Goal: Obtain resource: Obtain resource

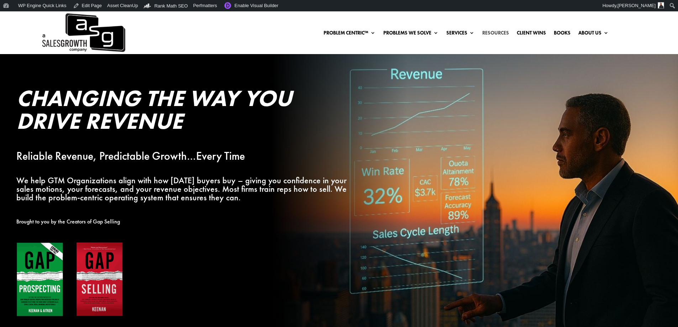
click at [500, 32] on link "Resources" at bounding box center [496, 34] width 27 height 8
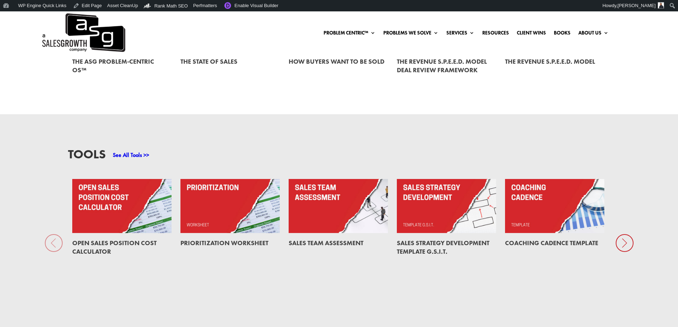
scroll to position [534, 0]
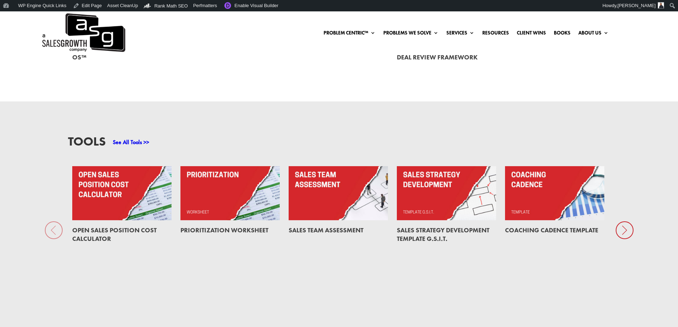
click at [626, 232] on icon at bounding box center [625, 231] width 18 height 18
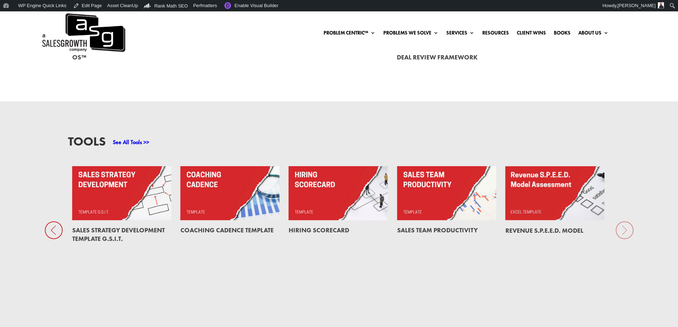
click at [626, 232] on div "Tools See All Tools >> Open Sales Position Cost Calculator Prioritization Works…" at bounding box center [339, 215] width 678 height 227
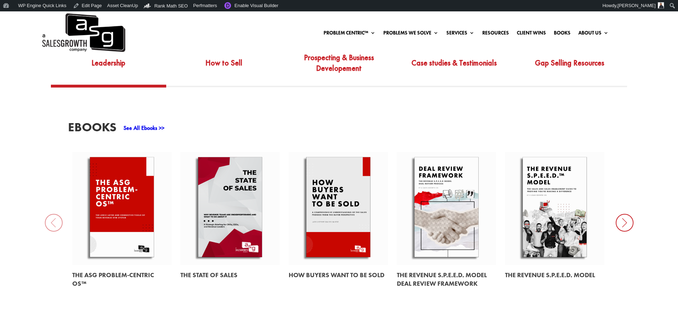
scroll to position [321, 0]
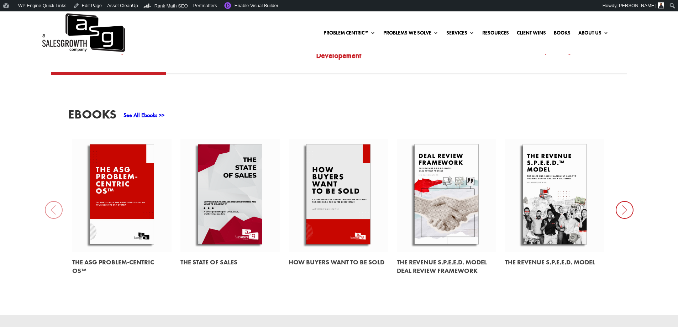
click at [628, 213] on icon at bounding box center [625, 210] width 18 height 18
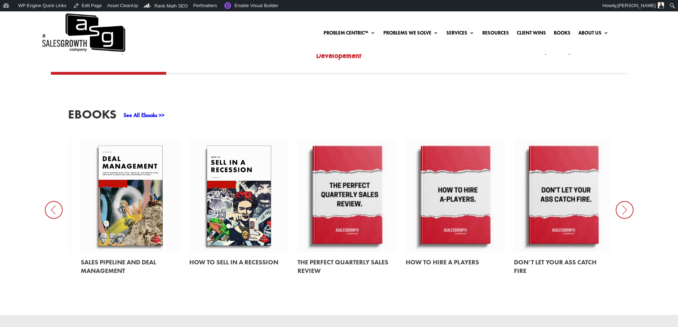
click at [628, 213] on icon at bounding box center [625, 210] width 18 height 18
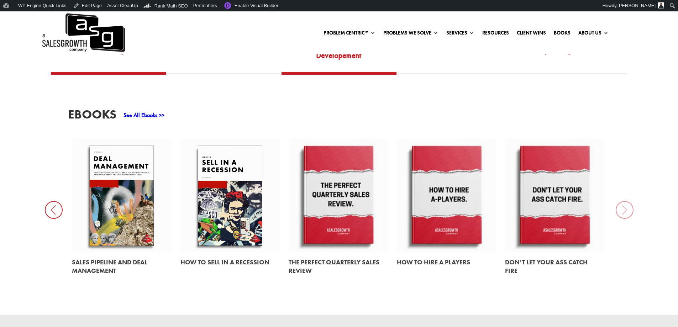
scroll to position [214, 0]
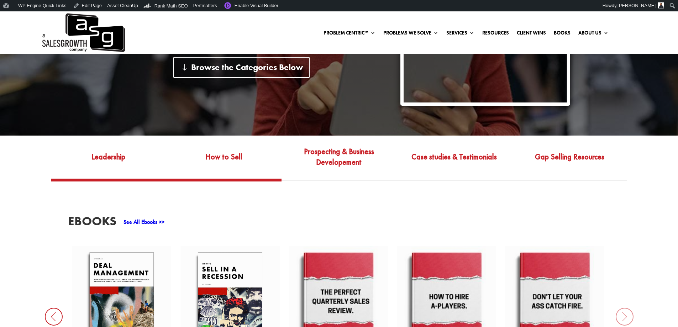
click at [208, 165] on link "How to Sell" at bounding box center [223, 161] width 115 height 33
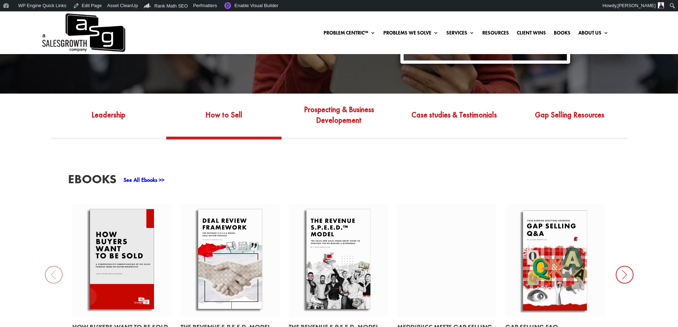
scroll to position [321, 0]
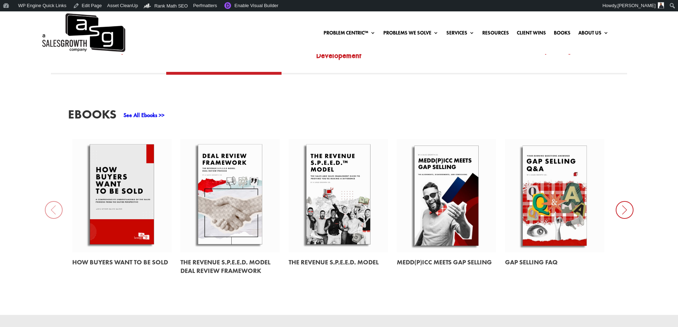
click at [627, 212] on icon at bounding box center [625, 210] width 18 height 18
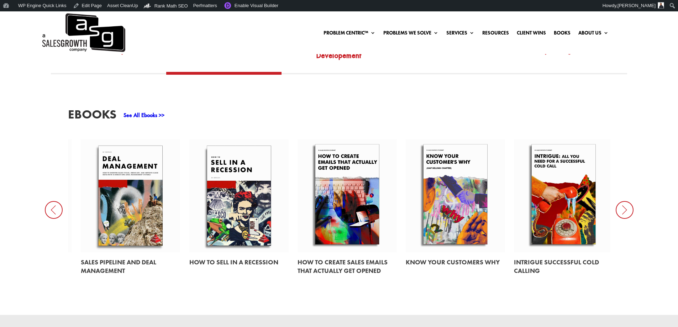
click at [357, 205] on link at bounding box center [347, 195] width 99 height 113
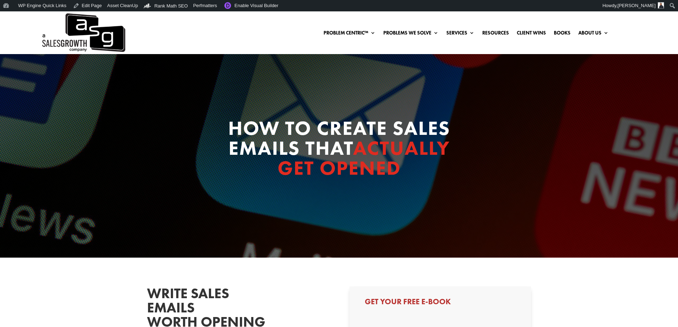
select select "Other"
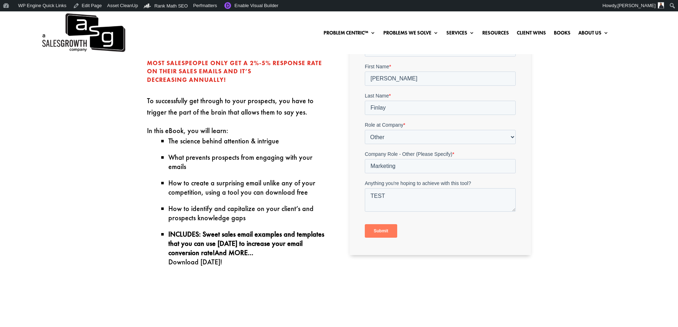
scroll to position [285, 0]
click at [385, 231] on input "Submit" at bounding box center [381, 231] width 32 height 14
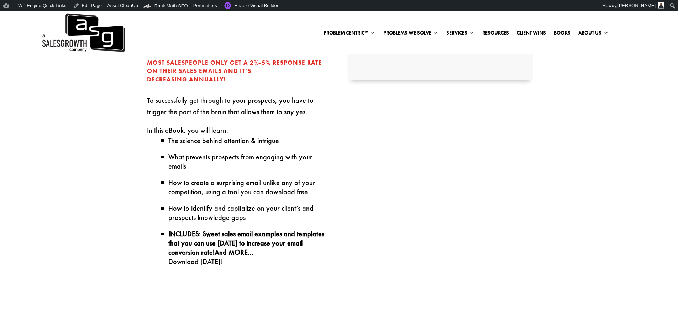
scroll to position [178, 0]
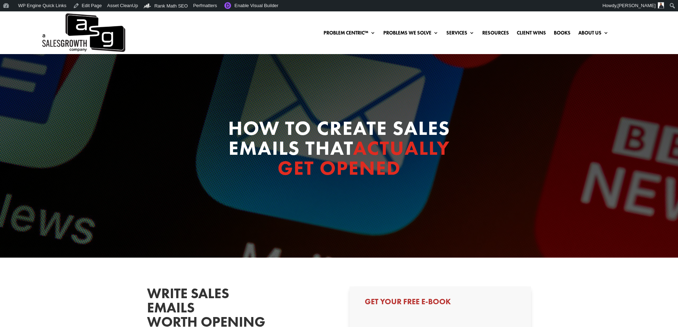
scroll to position [178, 0]
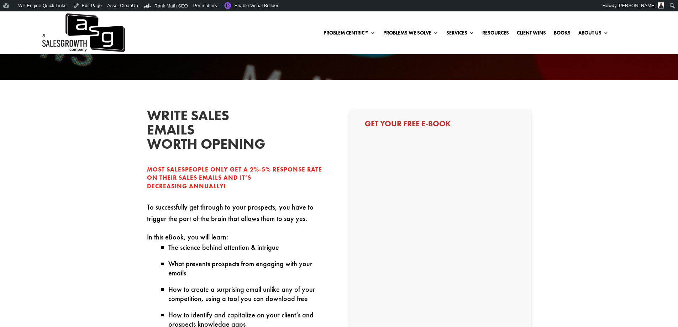
select select "Other"
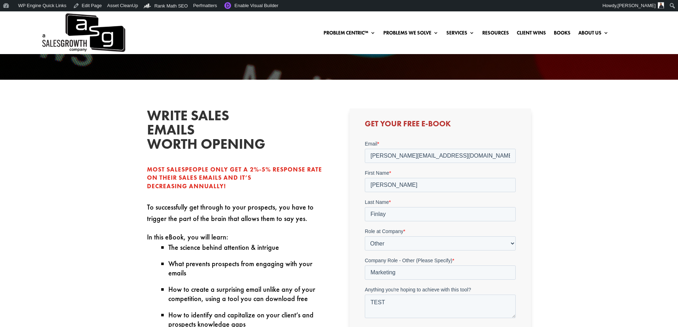
scroll to position [0, 0]
click at [447, 156] on input "[PERSON_NAME][EMAIL_ADDRESS][DOMAIN_NAME]" at bounding box center [440, 156] width 151 height 14
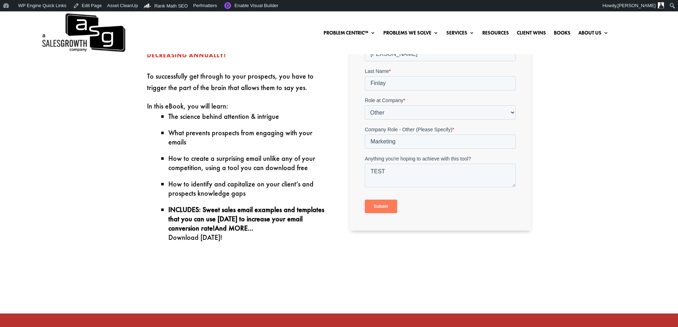
scroll to position [321, 0]
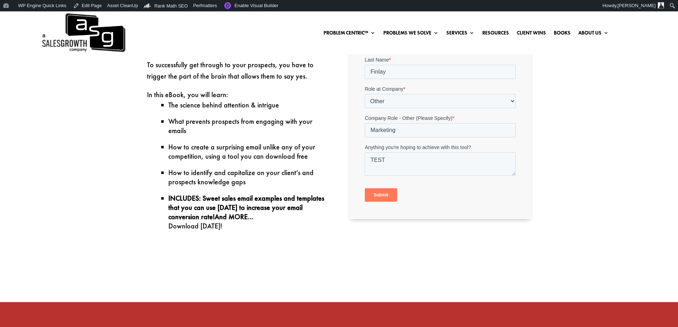
click at [387, 196] on input "Submit" at bounding box center [381, 196] width 32 height 14
